Goal: Task Accomplishment & Management: Manage account settings

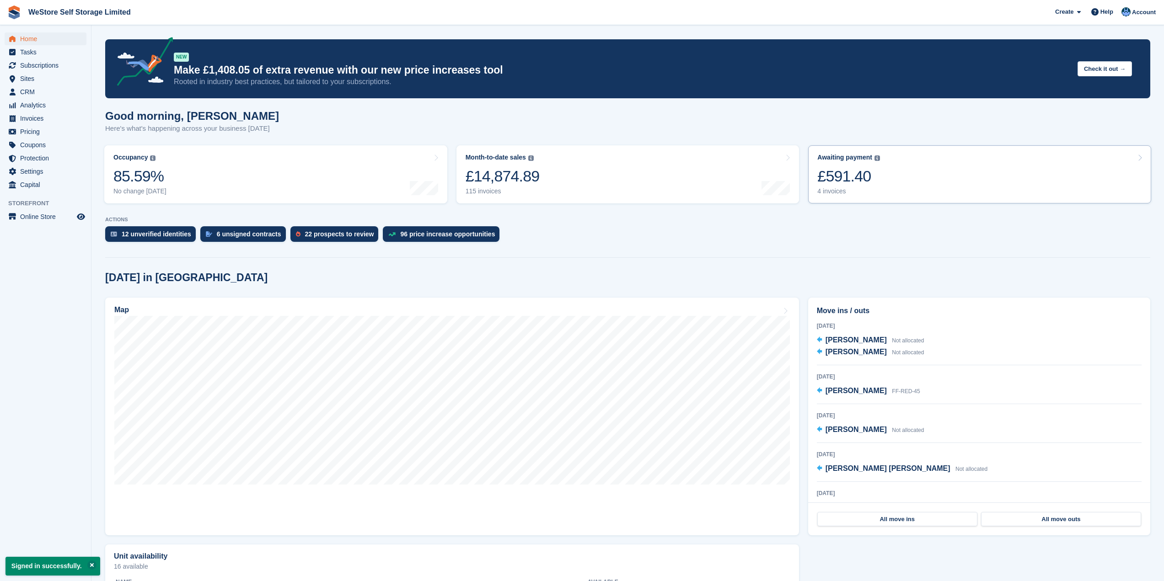
click at [842, 180] on div "£591.40" at bounding box center [848, 176] width 63 height 19
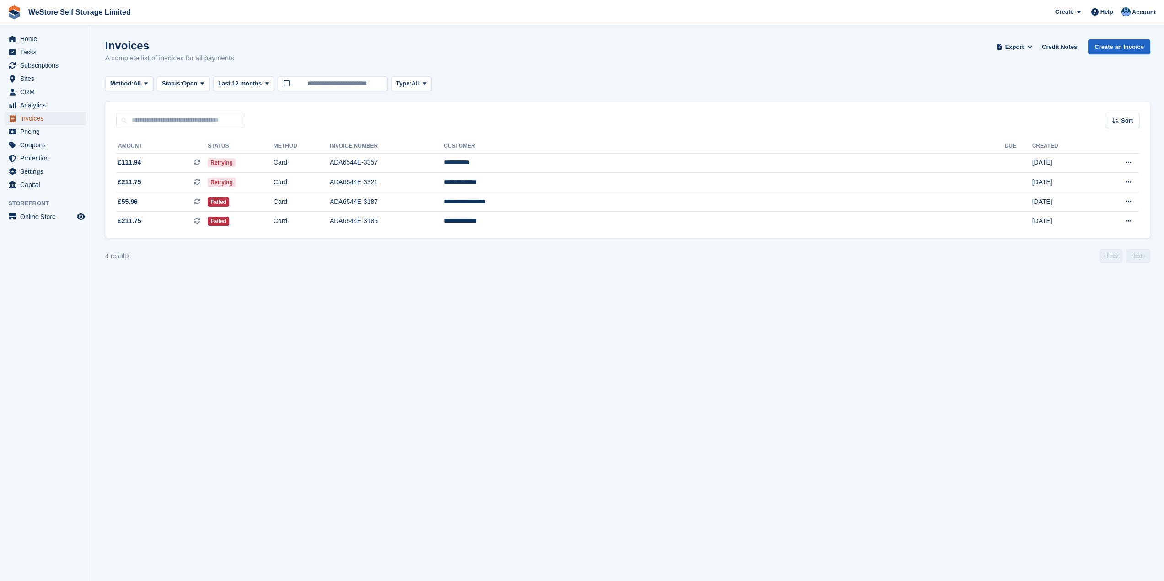
click at [34, 118] on span "Invoices" at bounding box center [47, 118] width 55 height 13
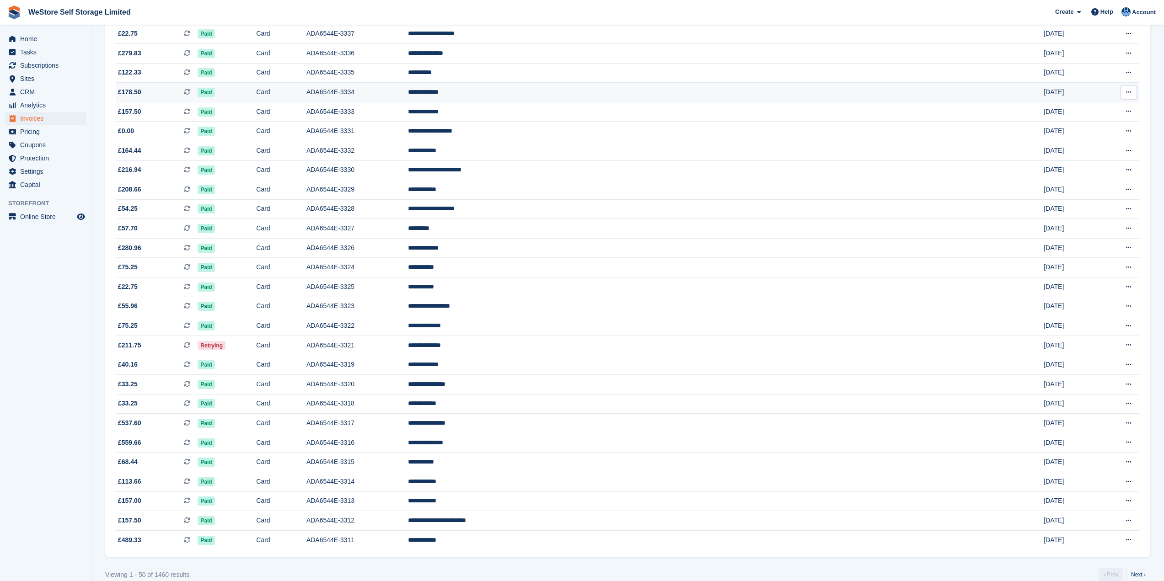
scroll to position [591, 0]
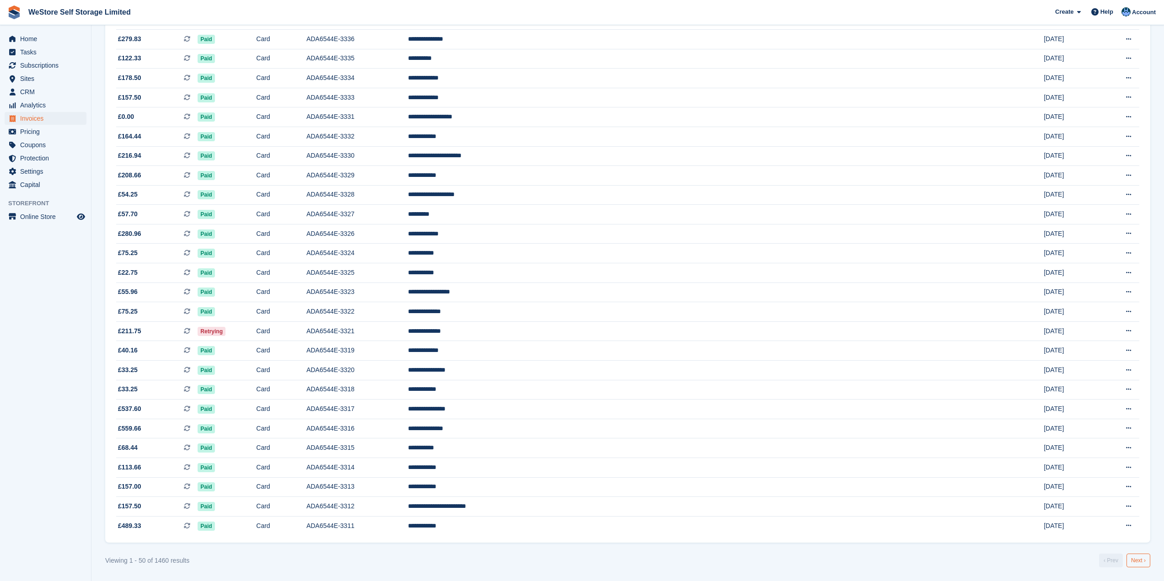
click at [1142, 563] on link "Next ›" at bounding box center [1139, 561] width 24 height 14
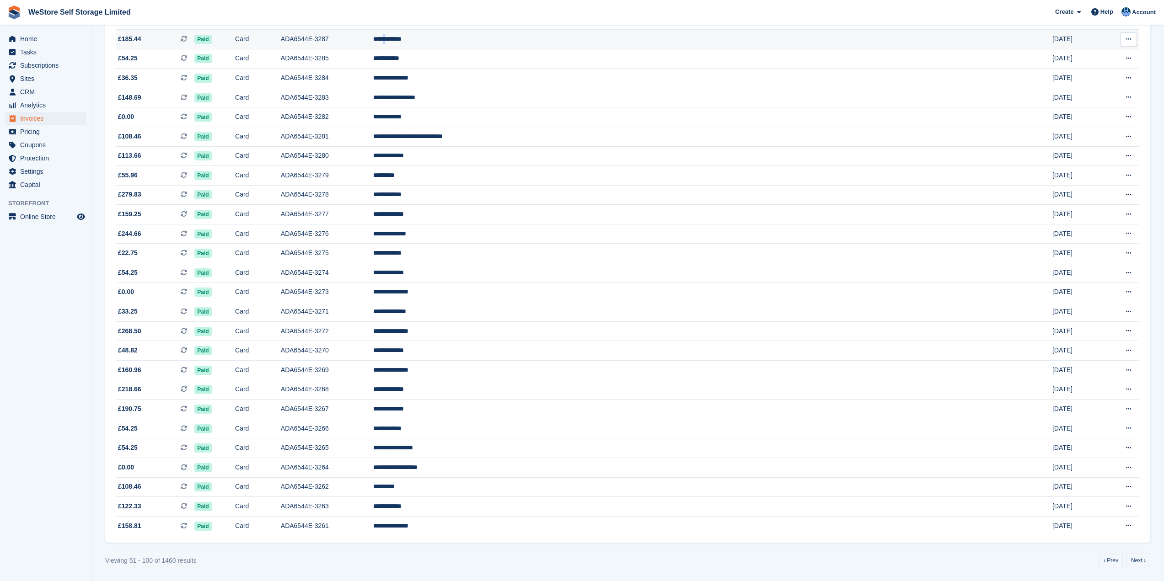
click at [612, 41] on td "**********" at bounding box center [701, 39] width 657 height 20
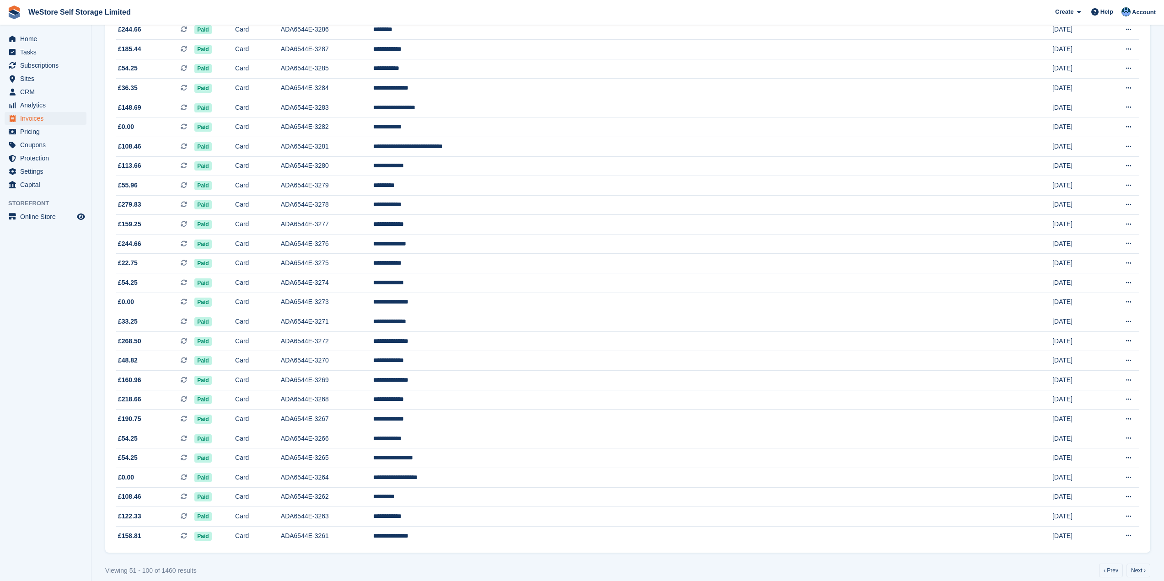
scroll to position [591, 0]
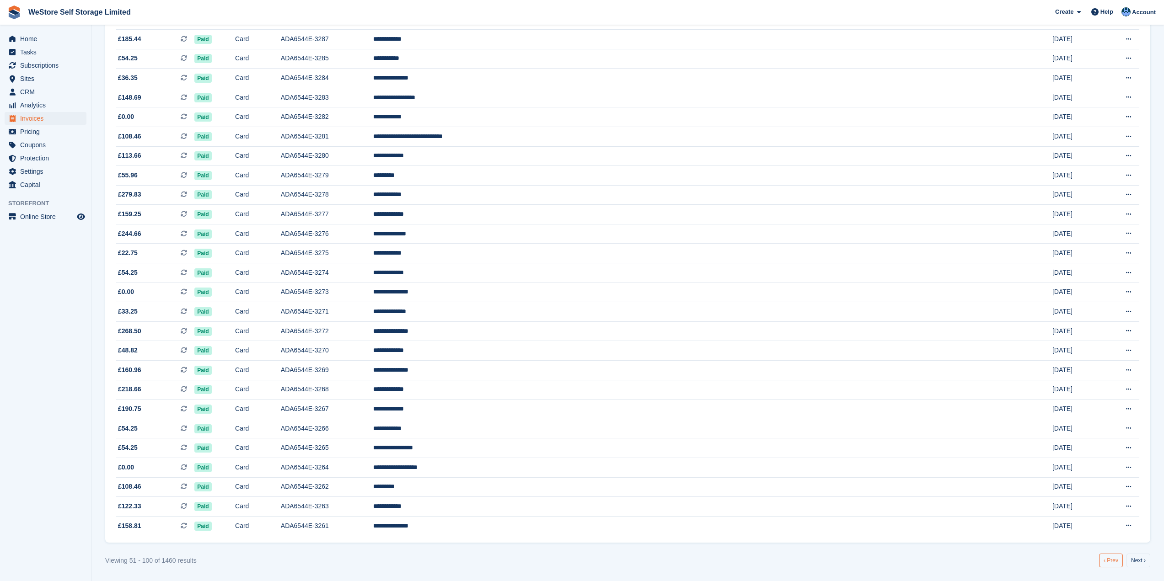
click at [1110, 564] on link "‹ Prev" at bounding box center [1111, 561] width 24 height 14
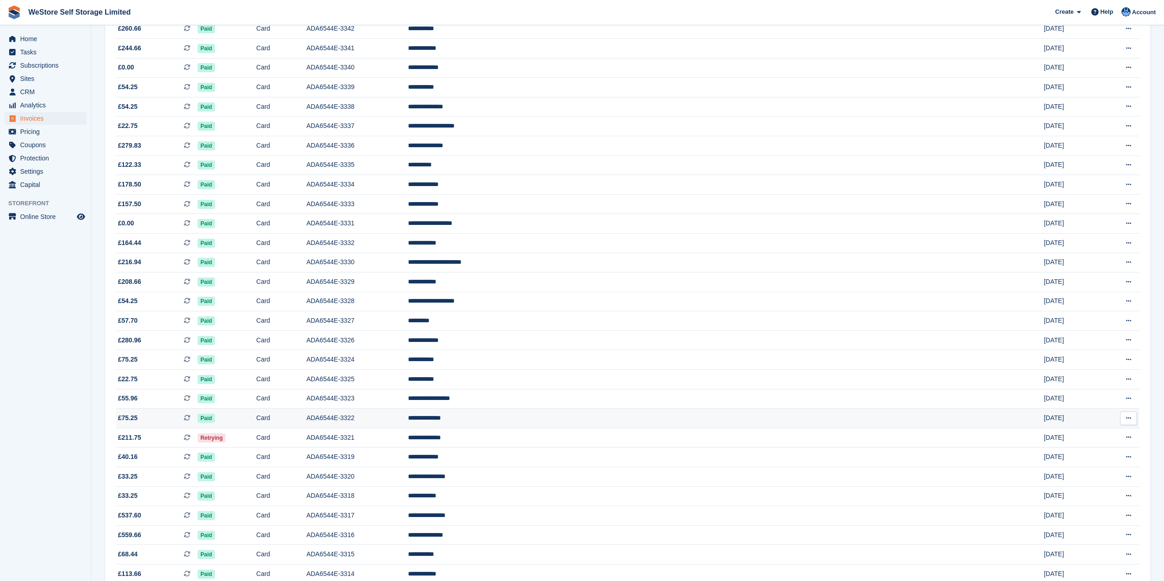
scroll to position [408, 0]
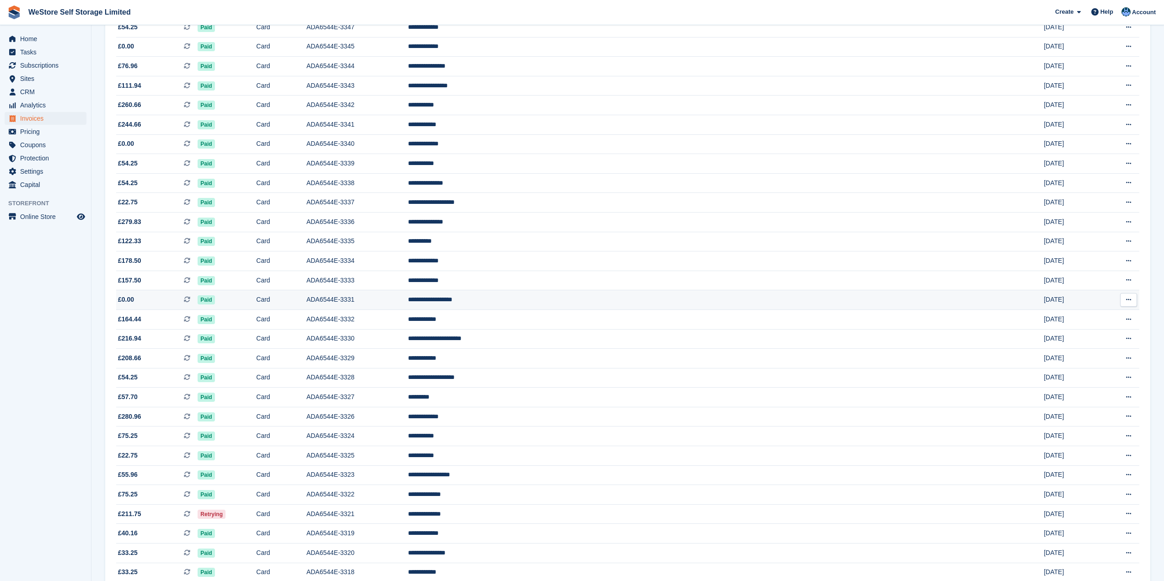
click at [408, 298] on td "ADA6544E-3331" at bounding box center [357, 300] width 102 height 20
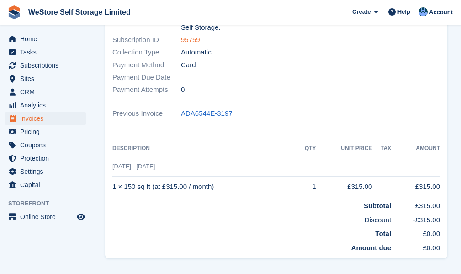
scroll to position [174, 0]
